Goal: Entertainment & Leisure: Consume media (video, audio)

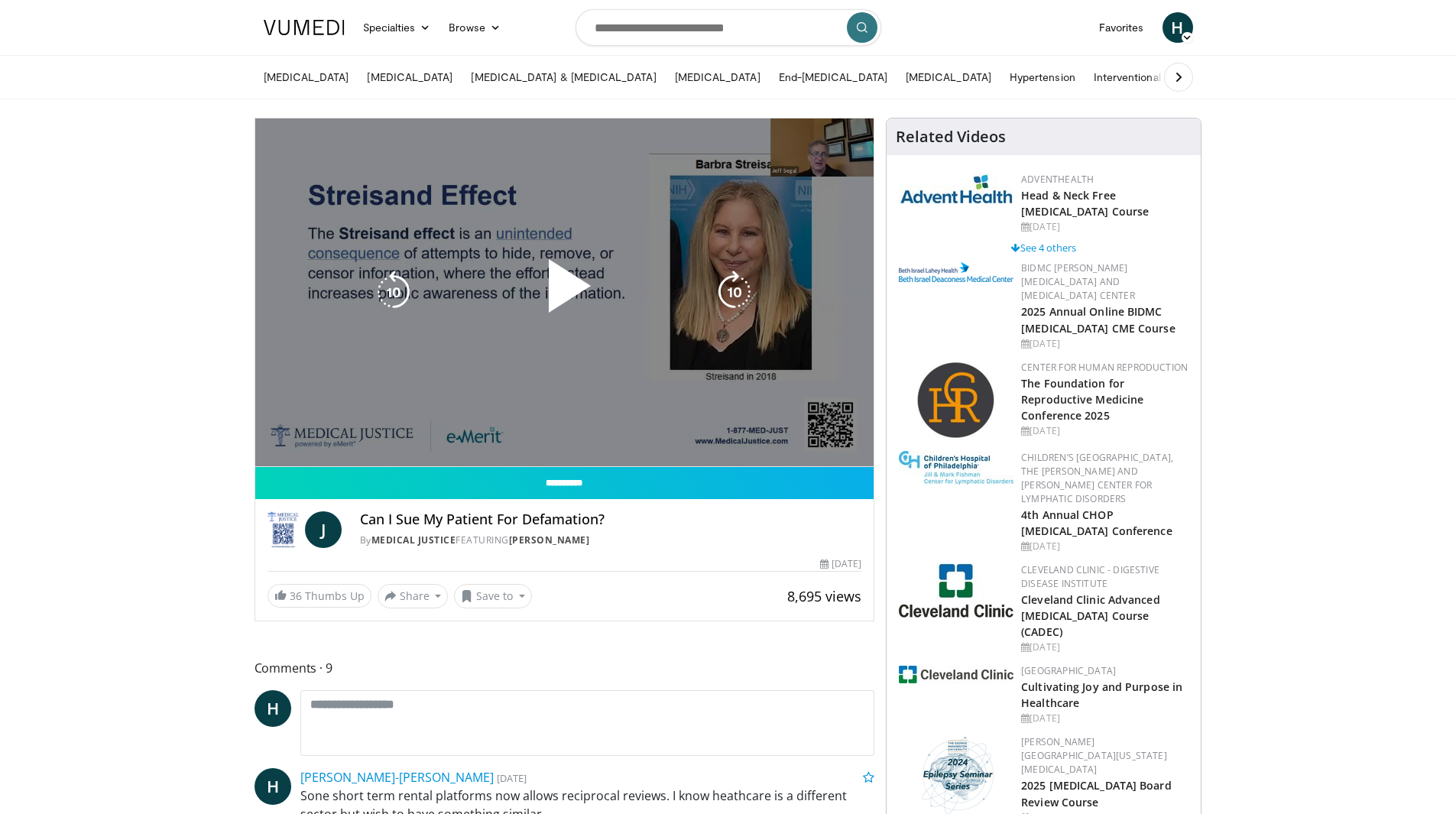
click at [461, 431] on div "10 seconds Tap to unmute" at bounding box center [564, 293] width 619 height 348
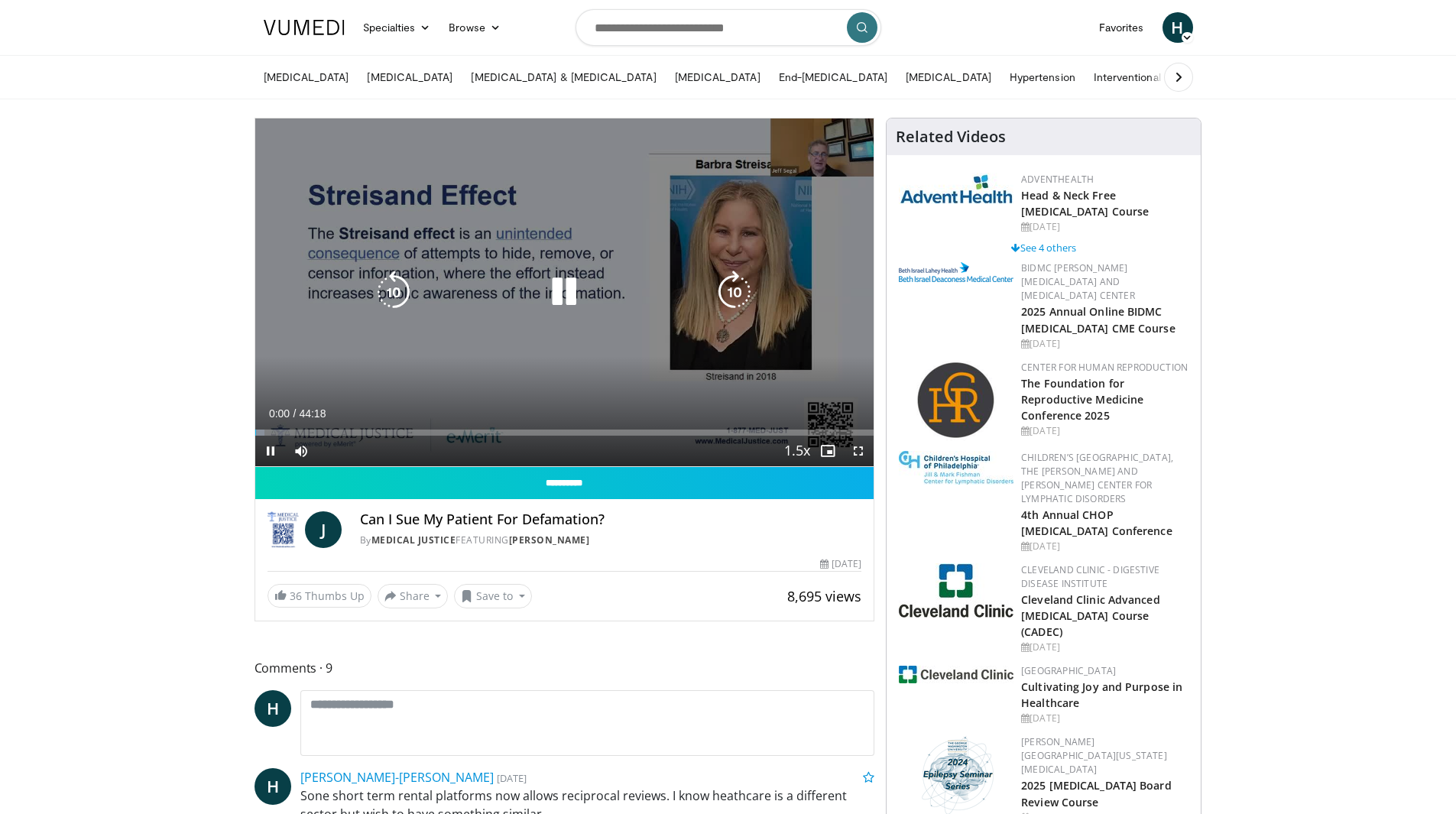
click at [467, 383] on div "10 seconds Tap to unmute" at bounding box center [564, 293] width 619 height 348
